Goal: Task Accomplishment & Management: Use online tool/utility

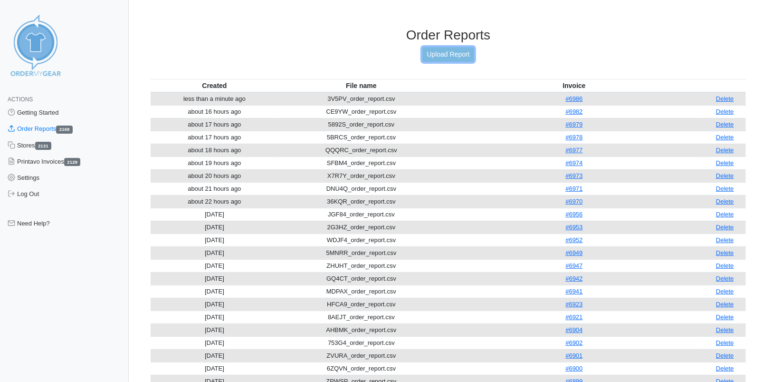
click at [438, 54] on link "Upload Report" at bounding box center [447, 54] width 51 height 15
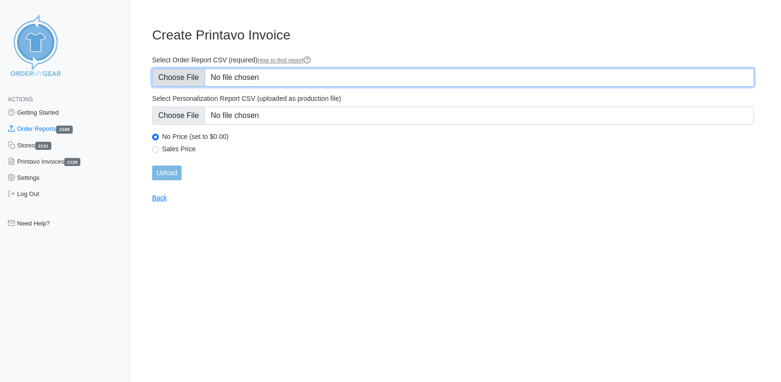
click at [183, 75] on input "Select Order Report CSV (required) How to find report" at bounding box center [453, 77] width 602 height 18
type input "C:\fakepath\545ST_order_report (1).csv"
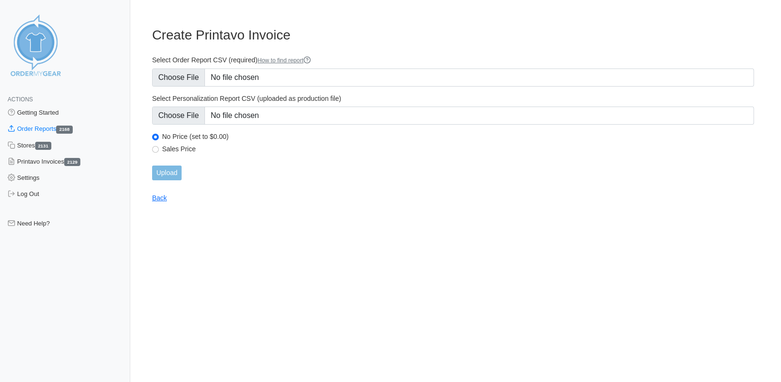
click at [466, 218] on html "Actions Getting Started Order Reports 2168 Stores 2131 Printavo Invoices 2129 S…" at bounding box center [390, 109] width 781 height 218
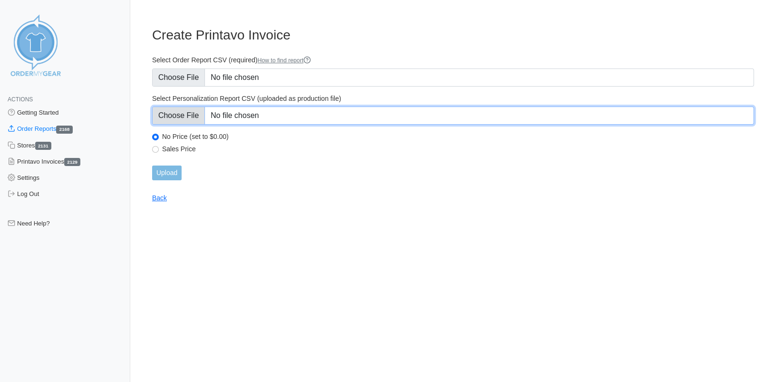
click at [168, 120] on input "Select Personalization Report CSV (uploaded as production file)" at bounding box center [453, 115] width 602 height 18
type input "C:\fakepath\545ST_personalization_report (1).csv"
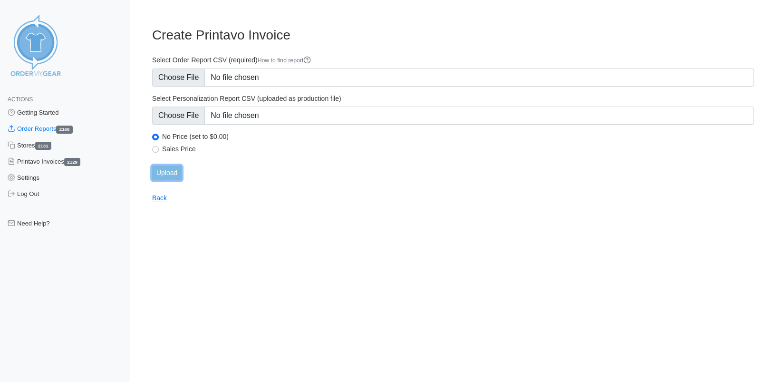
click at [162, 178] on input "Upload" at bounding box center [166, 172] width 29 height 15
